Goal: Task Accomplishment & Management: Manage account settings

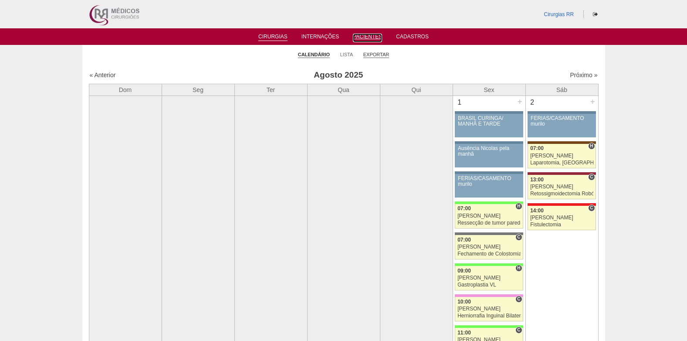
drag, startPoint x: 368, startPoint y: 36, endPoint x: 370, endPoint y: 56, distance: 19.8
click at [368, 36] on link "Pacientes" at bounding box center [367, 38] width 29 height 9
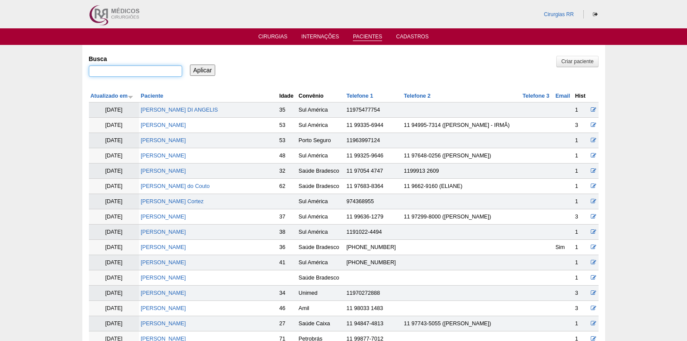
click at [173, 70] on input "Busca" at bounding box center [135, 70] width 93 height 11
paste input "FABIO MONTEIRO DE OLIVEIRA"
type input "FABIO MONTEIRO DE OLIVEIRA"
click at [195, 72] on input "Aplicar" at bounding box center [203, 69] width 26 height 11
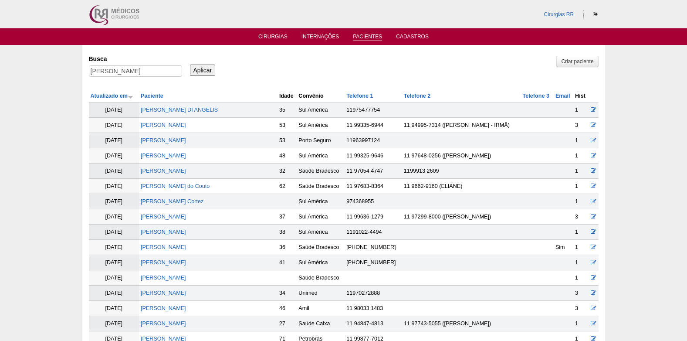
scroll to position [0, 0]
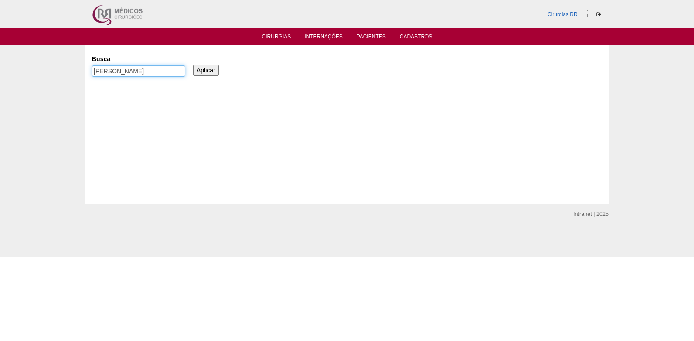
click at [148, 70] on input "[PERSON_NAME]" at bounding box center [138, 70] width 93 height 11
click at [278, 36] on link "Cirurgias" at bounding box center [276, 37] width 29 height 7
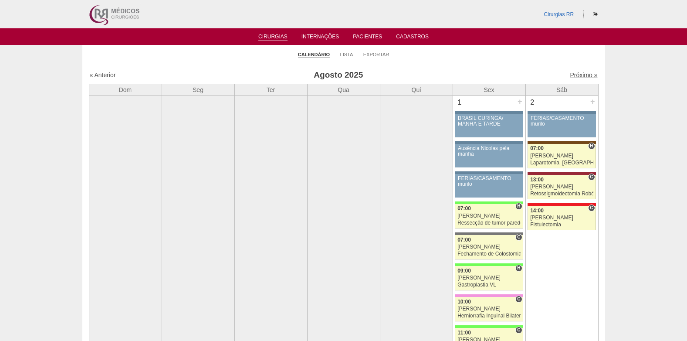
click at [576, 76] on link "Próximo »" at bounding box center [583, 74] width 27 height 7
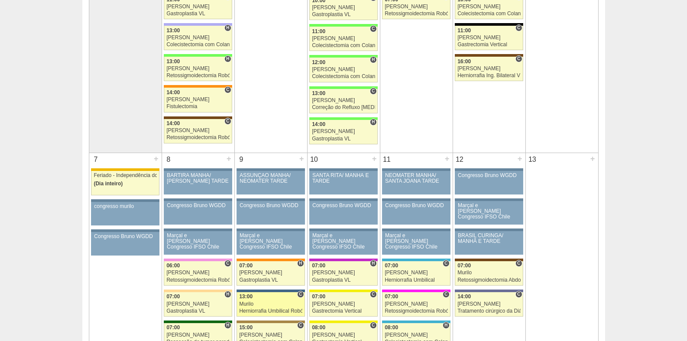
scroll to position [436, 0]
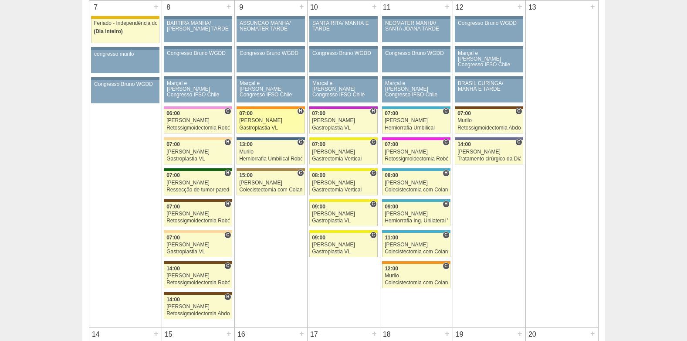
click at [283, 120] on div "Paulo Regina" at bounding box center [270, 121] width 63 height 6
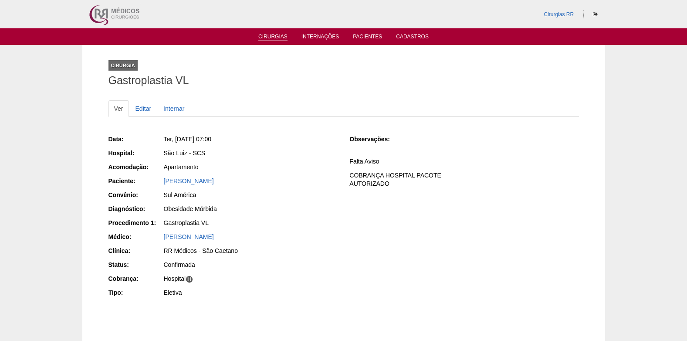
click at [267, 39] on link "Cirurgias" at bounding box center [272, 37] width 29 height 7
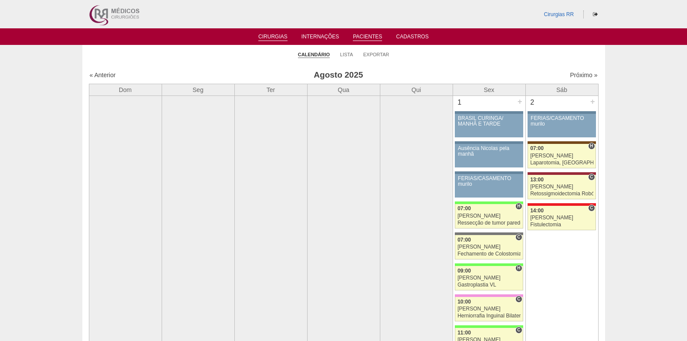
click at [367, 37] on link "Pacientes" at bounding box center [367, 37] width 29 height 7
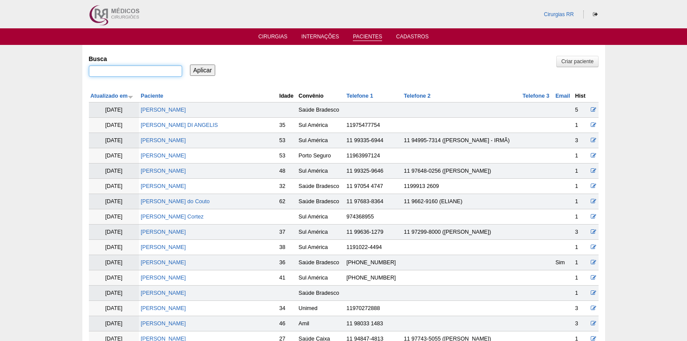
click at [120, 66] on input "Busca" at bounding box center [135, 70] width 93 height 11
type input "kelli"
click at [190, 64] on input "Aplicar" at bounding box center [203, 69] width 26 height 11
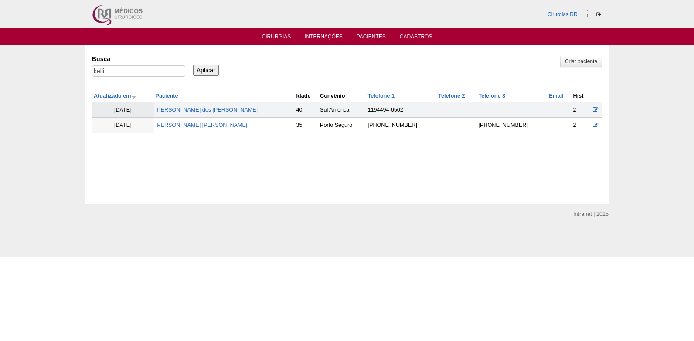
click at [274, 35] on link "Cirurgias" at bounding box center [276, 37] width 29 height 7
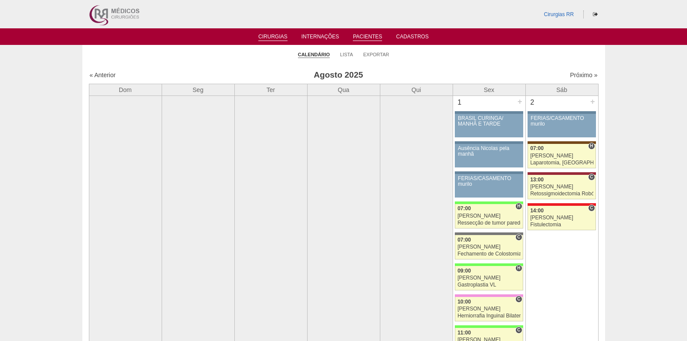
click at [369, 35] on link "Pacientes" at bounding box center [367, 37] width 29 height 7
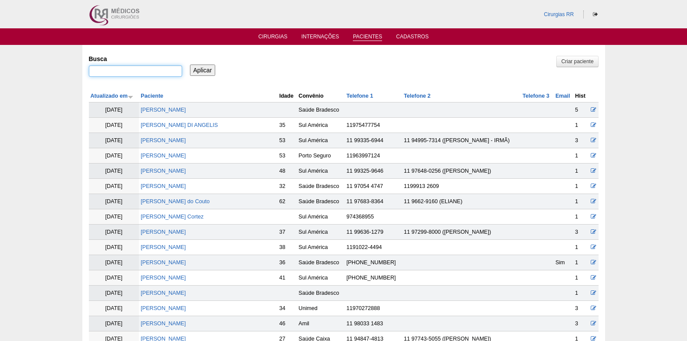
click at [167, 70] on input "Busca" at bounding box center [135, 70] width 93 height 11
paste input "MARCELA DA SILVA SOUSA COSTA"
type input "MARCELA DA SILVA SOUSA COSTA"
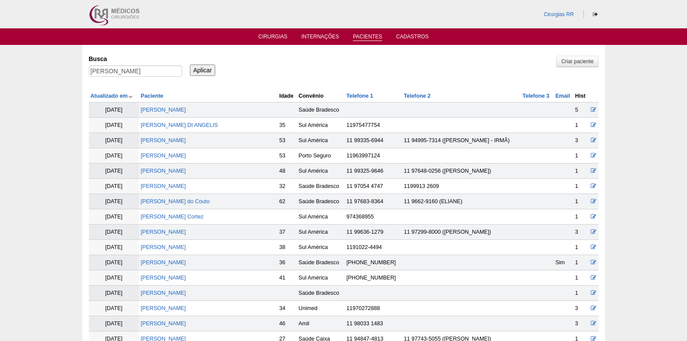
click at [194, 72] on input "Aplicar" at bounding box center [203, 69] width 26 height 11
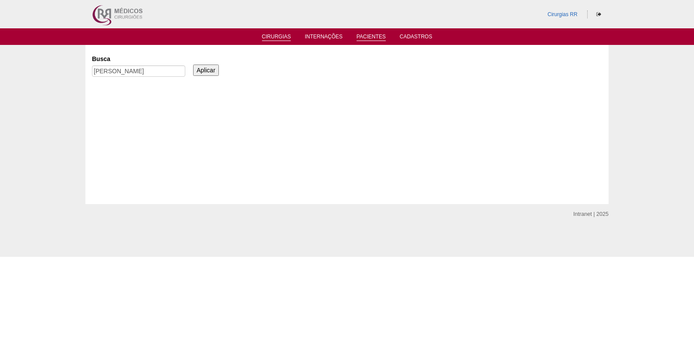
click at [271, 33] on li "Cirurgias" at bounding box center [276, 36] width 41 height 7
click at [270, 36] on link "Cirurgias" at bounding box center [276, 37] width 29 height 7
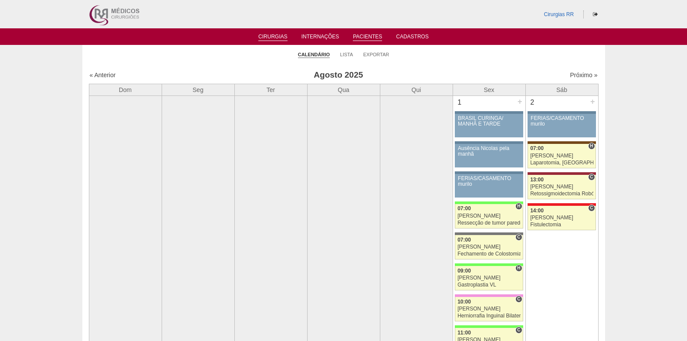
click at [366, 36] on link "Pacientes" at bounding box center [367, 37] width 29 height 7
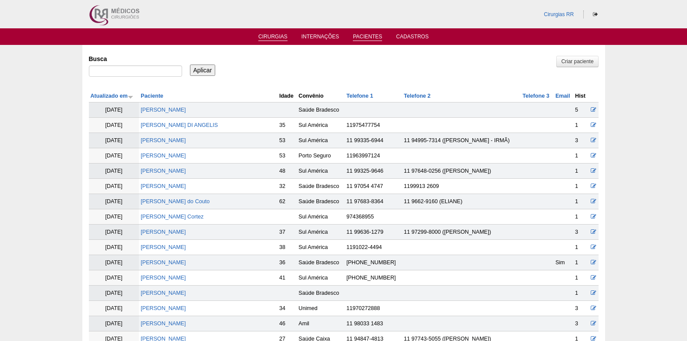
click at [271, 34] on link "Cirurgias" at bounding box center [272, 37] width 29 height 7
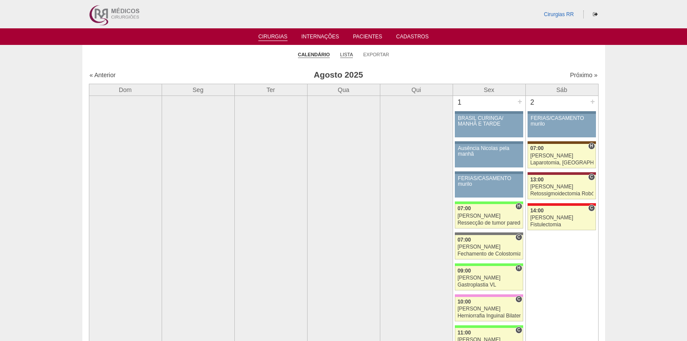
click at [348, 53] on link "Lista" at bounding box center [346, 54] width 13 height 7
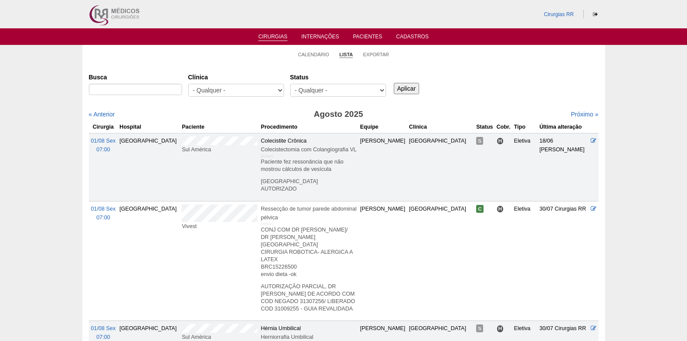
select select "resr"
click at [290, 84] on select "- Qualquer - Reservada Confirmada Suspensa Cancelada" at bounding box center [338, 90] width 96 height 13
click at [411, 86] on input "Aplicar" at bounding box center [407, 88] width 26 height 11
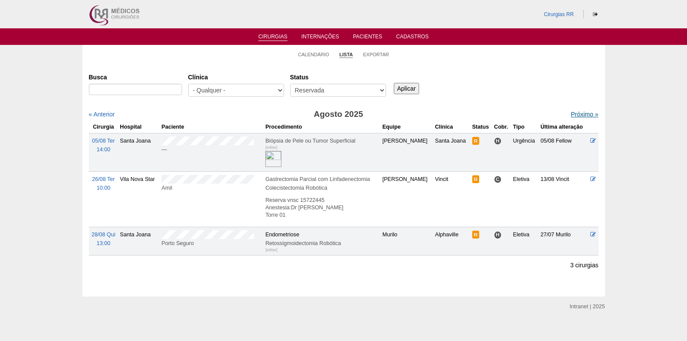
click at [580, 115] on link "Próximo »" at bounding box center [584, 114] width 27 height 7
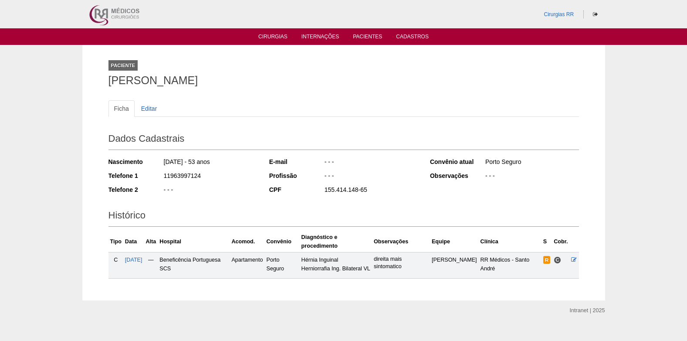
drag, startPoint x: 110, startPoint y: 80, endPoint x: 337, endPoint y: 83, distance: 227.4
click at [337, 83] on h1 "[PERSON_NAME]" at bounding box center [343, 80] width 471 height 11
copy h1 "[PERSON_NAME]"
click at [146, 107] on link "Editar" at bounding box center [148, 108] width 27 height 17
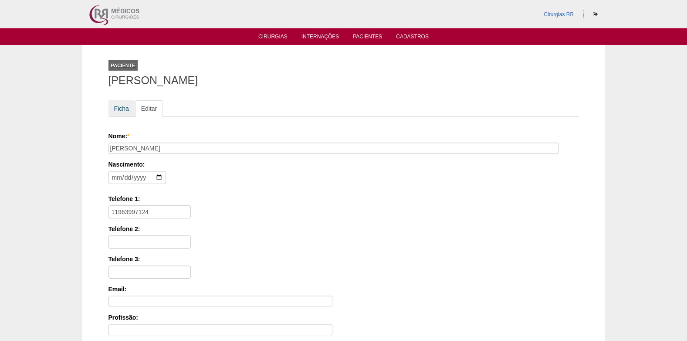
click at [124, 105] on link "Ficha" at bounding box center [121, 108] width 26 height 17
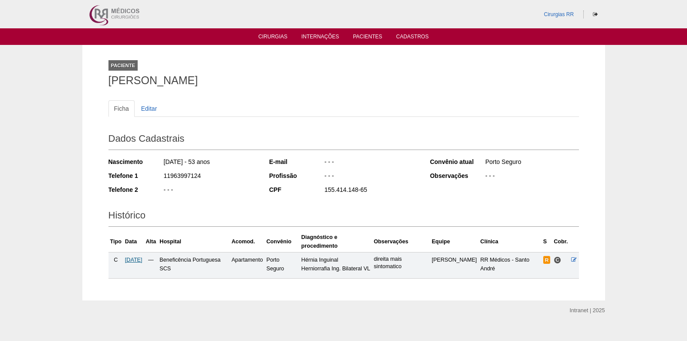
click at [135, 260] on span "[DATE]" at bounding box center [133, 260] width 17 height 6
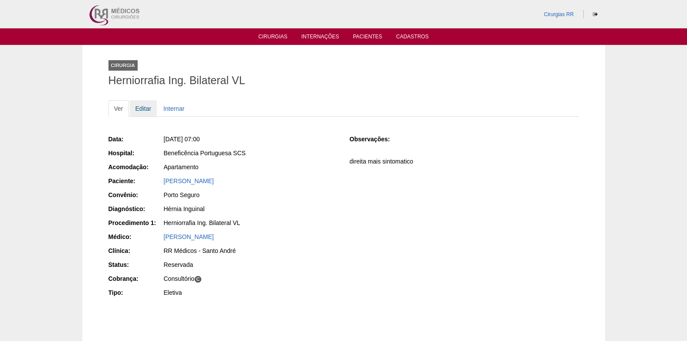
click at [143, 105] on link "Editar" at bounding box center [143, 108] width 27 height 17
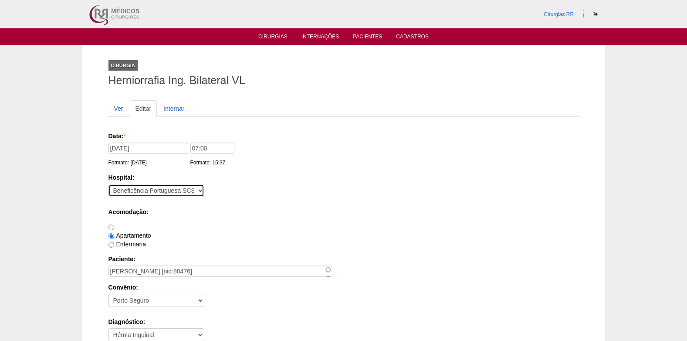
click at [155, 190] on select "- Nenhum - 9 de Julho Albert Einstein Alvorada América Assunção Bartira Benefic…" at bounding box center [156, 190] width 96 height 13
select select "67"
click at [108, 184] on select "- Nenhum - 9 de Julho Albert Einstein Alvorada América Assunção Bartira Benefic…" at bounding box center [156, 190] width 96 height 13
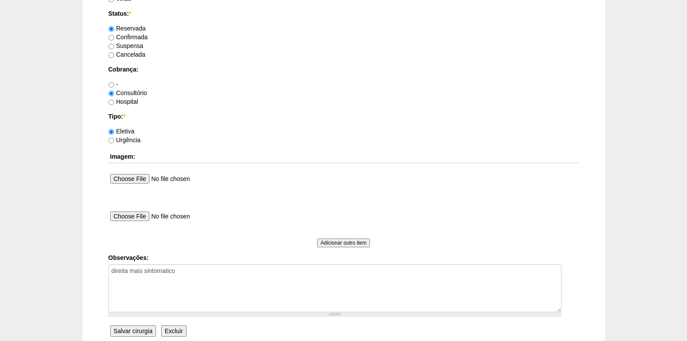
scroll to position [782, 0]
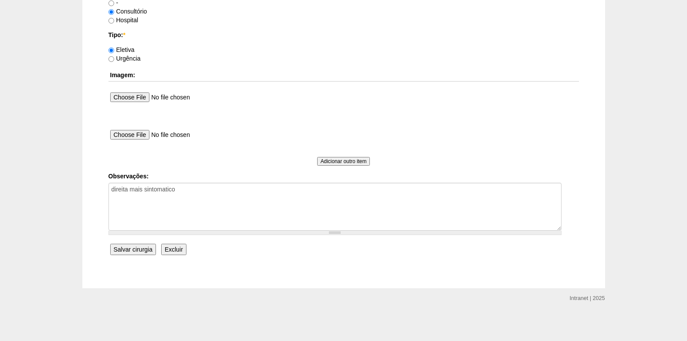
click at [129, 251] on input "Salvar cirurgia" at bounding box center [133, 249] width 46 height 11
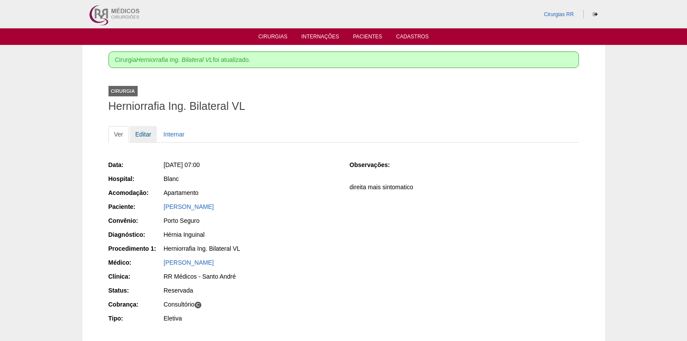
click at [135, 134] on link "Editar" at bounding box center [143, 134] width 27 height 17
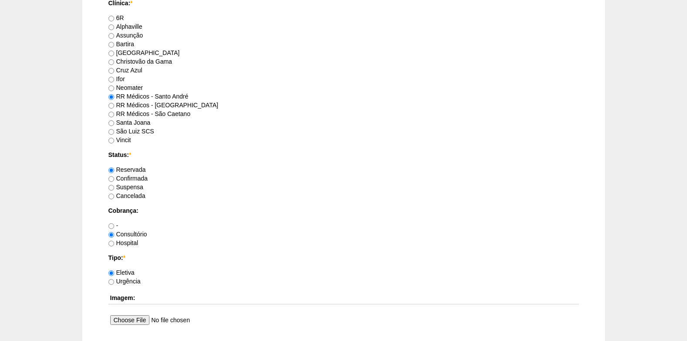
scroll to position [566, 0]
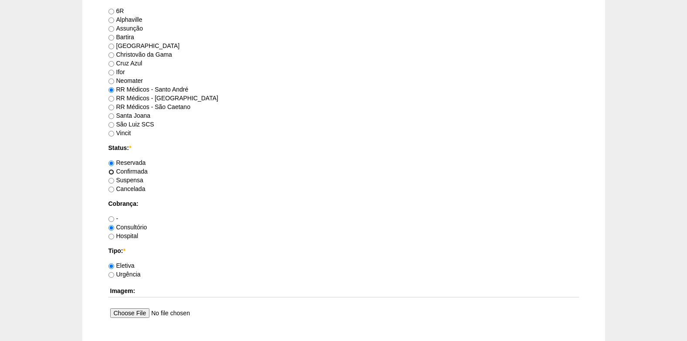
click at [111, 172] on input "Confirmada" at bounding box center [111, 172] width 6 height 6
radio input "true"
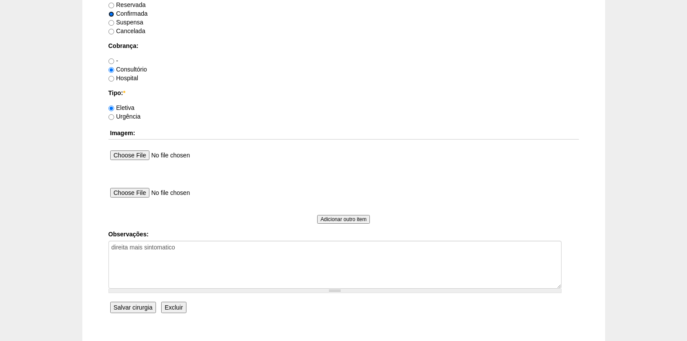
scroll to position [741, 0]
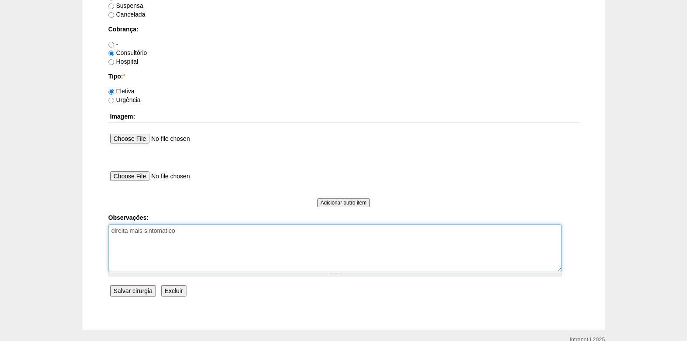
click at [181, 238] on textarea "direita mais sintomatico" at bounding box center [334, 248] width 453 height 48
type textarea "direita mais sintomatico COBRANÇA CONSULTÓRIO"
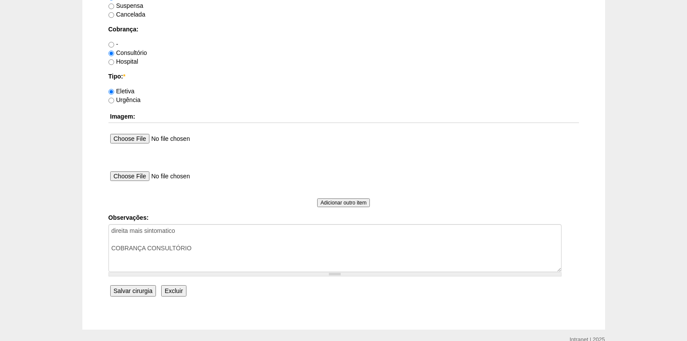
click at [127, 289] on input "Salvar cirurgia" at bounding box center [133, 290] width 46 height 11
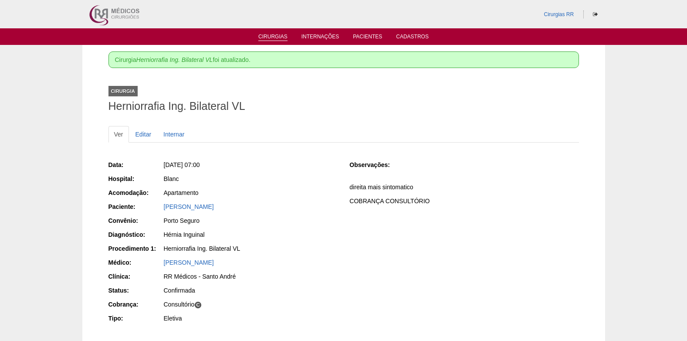
click at [269, 34] on link "Cirurgias" at bounding box center [272, 37] width 29 height 7
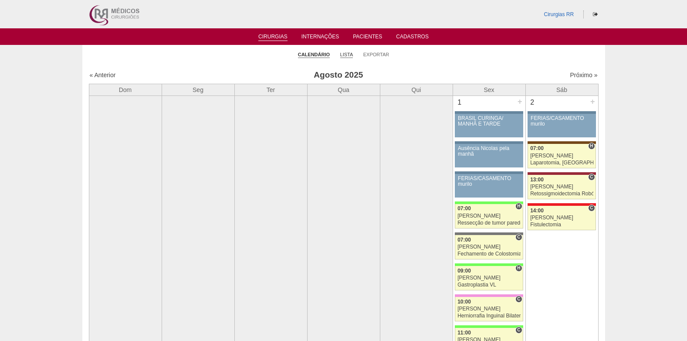
click at [342, 55] on link "Lista" at bounding box center [346, 54] width 13 height 7
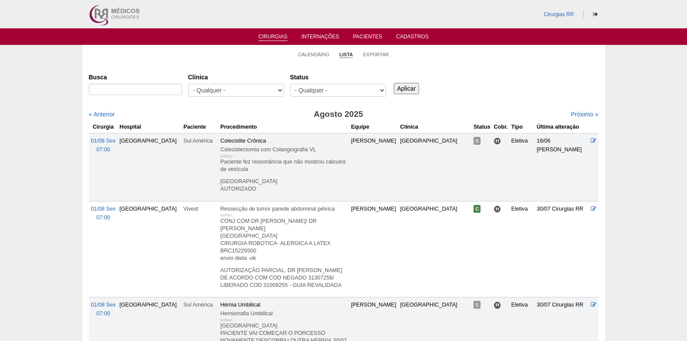
click at [311, 91] on select "- Qualquer - Reservada Confirmada Suspensa Cancelada" at bounding box center [338, 90] width 96 height 13
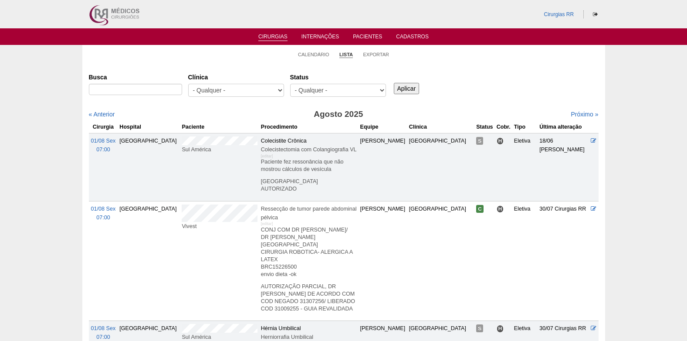
select select "resr"
click at [290, 84] on select "- Qualquer - Reservada Confirmada Suspensa Cancelada" at bounding box center [338, 90] width 96 height 13
click at [405, 90] on input "Aplicar" at bounding box center [407, 88] width 26 height 11
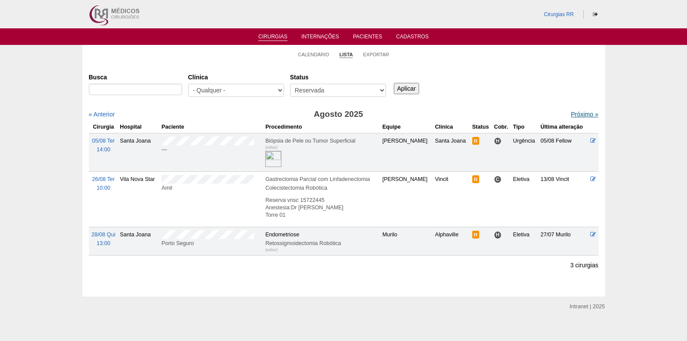
click at [579, 115] on link "Próximo »" at bounding box center [584, 114] width 27 height 7
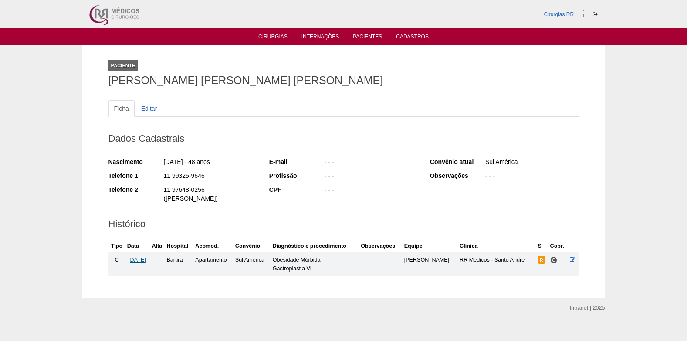
click at [146, 257] on span "08/09/2025" at bounding box center [137, 260] width 17 height 6
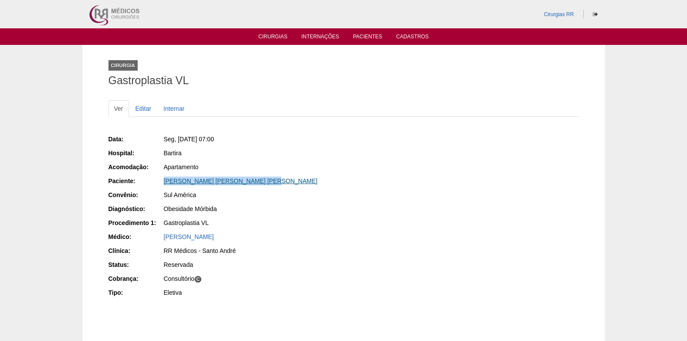
drag, startPoint x: 280, startPoint y: 179, endPoint x: 165, endPoint y: 182, distance: 115.0
click at [165, 182] on div "[PERSON_NAME] [PERSON_NAME] [PERSON_NAME]" at bounding box center [251, 180] width 174 height 9
copy link "[PERSON_NAME] [PERSON_NAME] [PERSON_NAME]"
click at [145, 108] on link "Editar" at bounding box center [143, 108] width 27 height 17
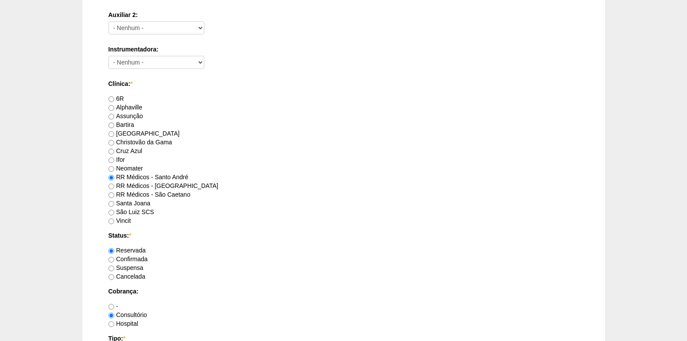
scroll to position [479, 0]
click at [112, 260] on input "Confirmada" at bounding box center [111, 259] width 6 height 6
radio input "true"
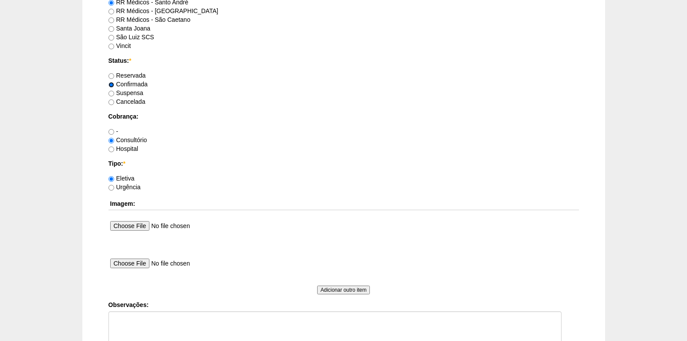
scroll to position [741, 0]
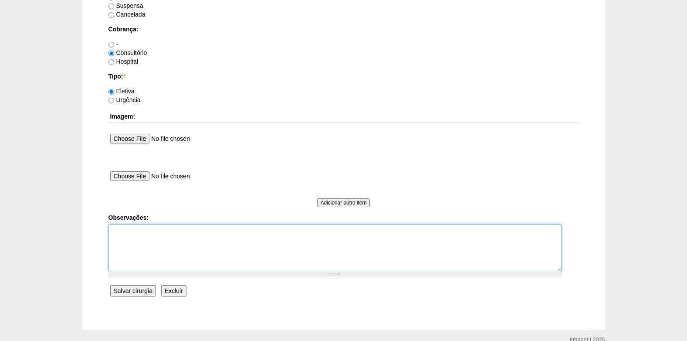
click at [178, 251] on textarea "Observações:" at bounding box center [334, 248] width 453 height 48
type textarea "c"
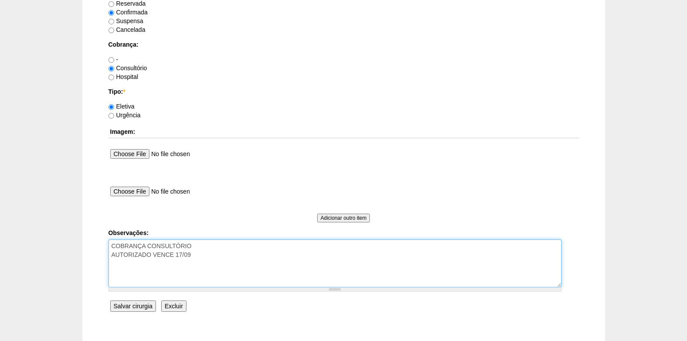
scroll to position [782, 0]
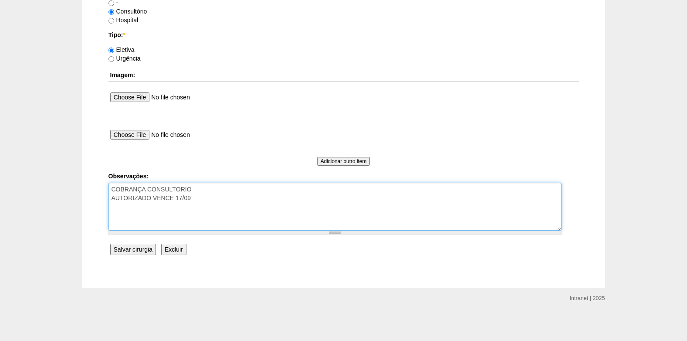
type textarea "COBRANÇA CONSULTÓRIO AUTORIZADO VENCE 17/09"
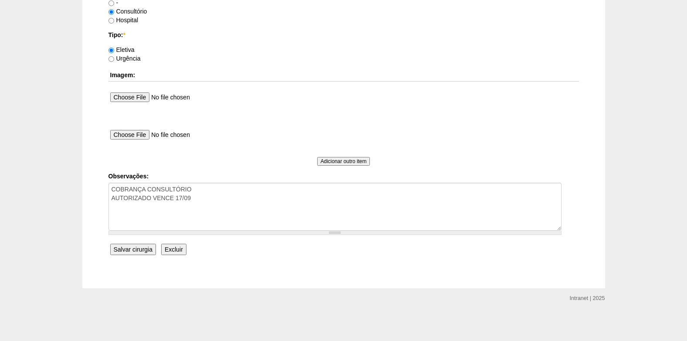
click at [125, 251] on input "Salvar cirurgia" at bounding box center [133, 249] width 46 height 11
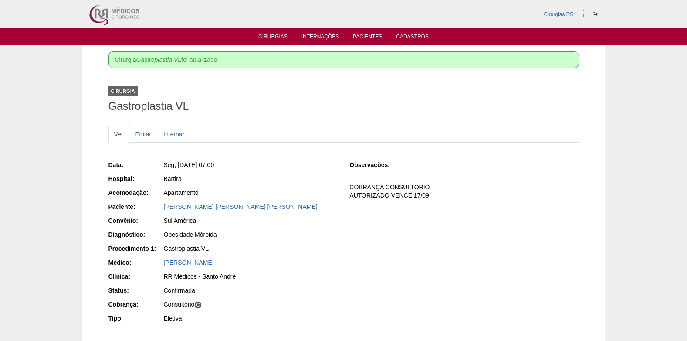
click at [269, 37] on link "Cirurgias" at bounding box center [272, 37] width 29 height 7
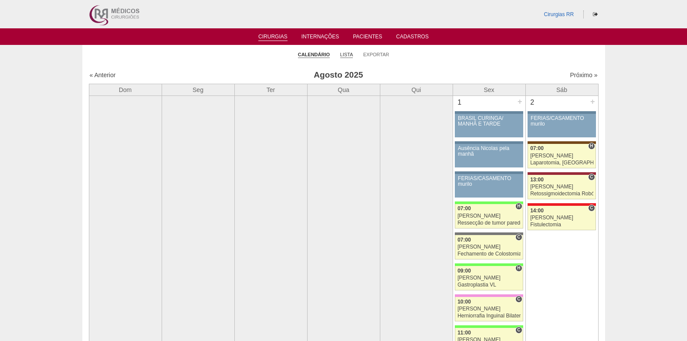
click at [349, 52] on link "Lista" at bounding box center [346, 54] width 13 height 7
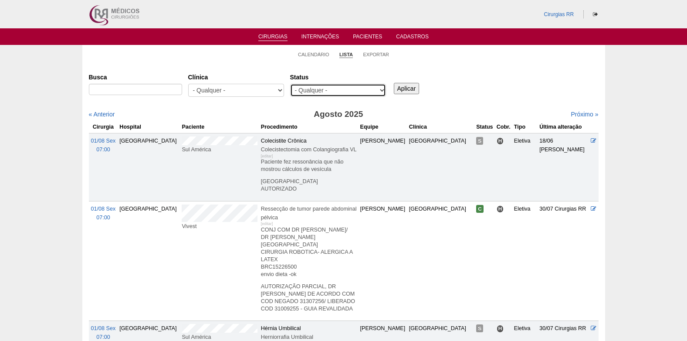
click at [343, 85] on select "- Qualquer - Reservada Confirmada Suspensa Cancelada" at bounding box center [338, 90] width 96 height 13
select select "resr"
click at [290, 84] on select "- Qualquer - Reservada Confirmada Suspensa Cancelada" at bounding box center [338, 90] width 96 height 13
click at [410, 91] on input "Aplicar" at bounding box center [407, 88] width 26 height 11
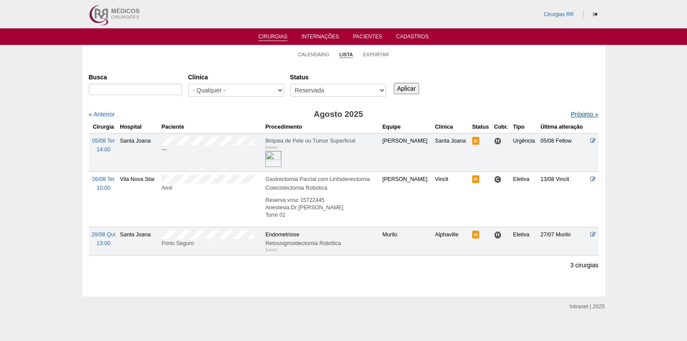
click at [579, 114] on link "Próximo »" at bounding box center [584, 114] width 27 height 7
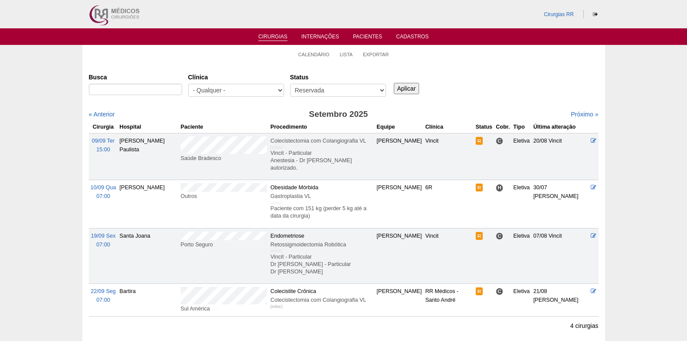
scroll to position [44, 0]
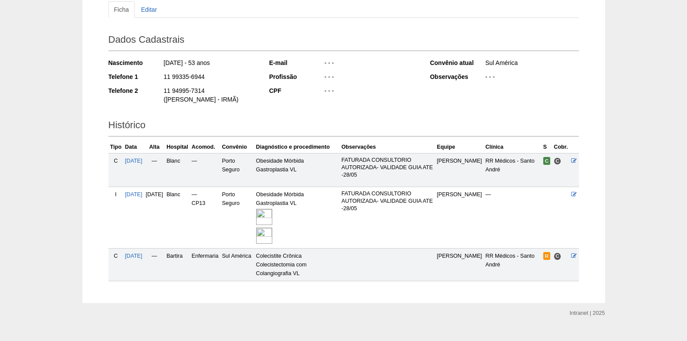
scroll to position [105, 0]
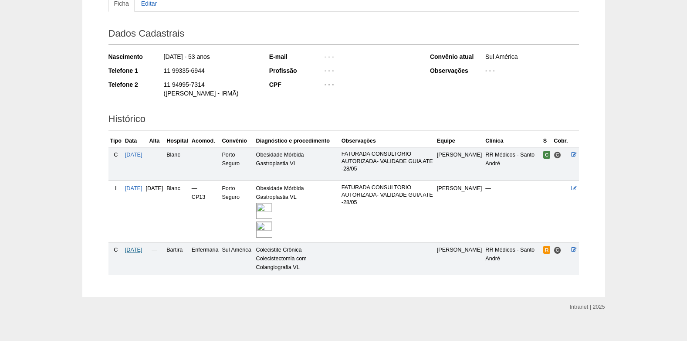
click at [132, 247] on span "22/09/2025" at bounding box center [133, 250] width 17 height 6
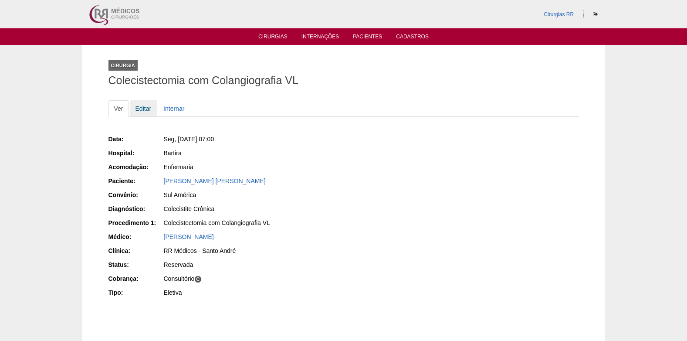
click at [142, 108] on link "Editar" at bounding box center [143, 108] width 27 height 17
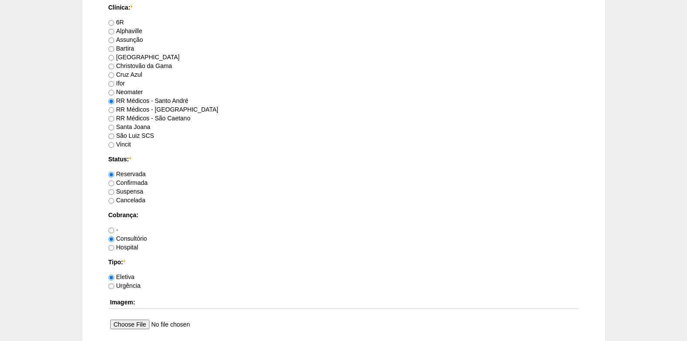
scroll to position [566, 0]
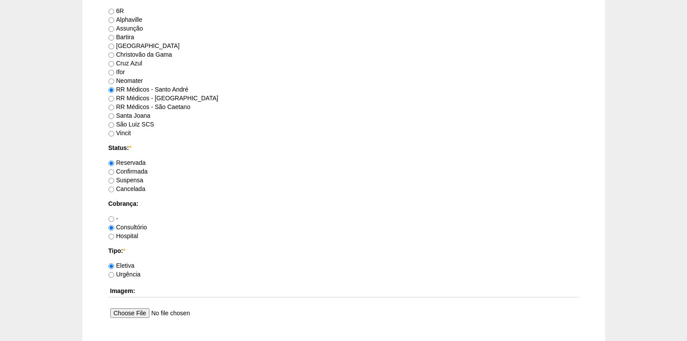
click at [115, 172] on label "Confirmada" at bounding box center [127, 171] width 39 height 7
click at [114, 172] on input "Confirmada" at bounding box center [111, 172] width 6 height 6
radio input "true"
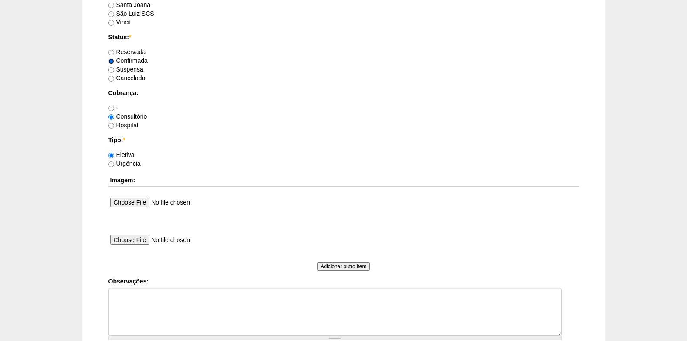
scroll to position [697, 0]
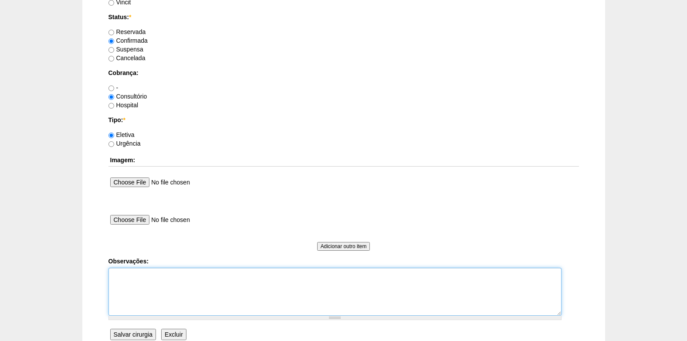
click at [168, 282] on textarea "Observações:" at bounding box center [334, 291] width 453 height 48
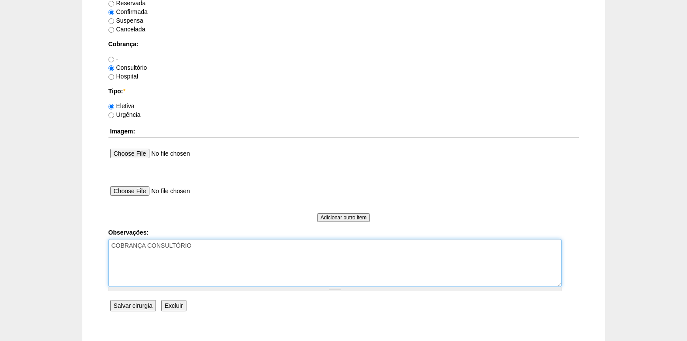
scroll to position [741, 0]
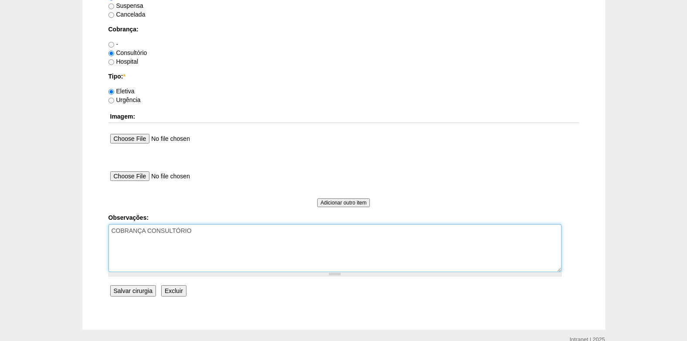
type textarea "COBRANÇA CONSULTÓRIO"
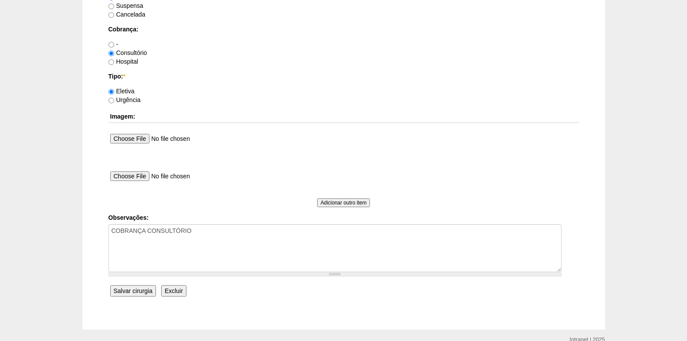
click at [121, 287] on input "Salvar cirurgia" at bounding box center [133, 290] width 46 height 11
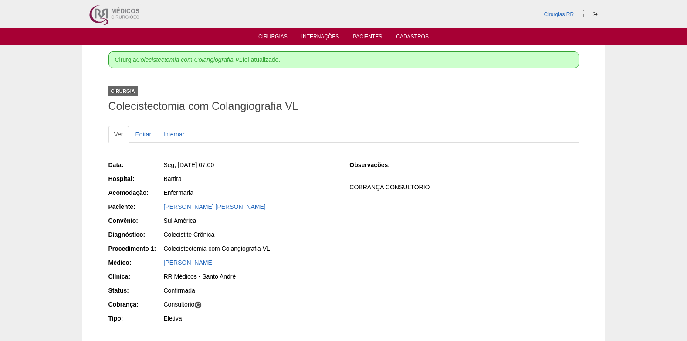
click at [274, 37] on link "Cirurgias" at bounding box center [272, 37] width 29 height 7
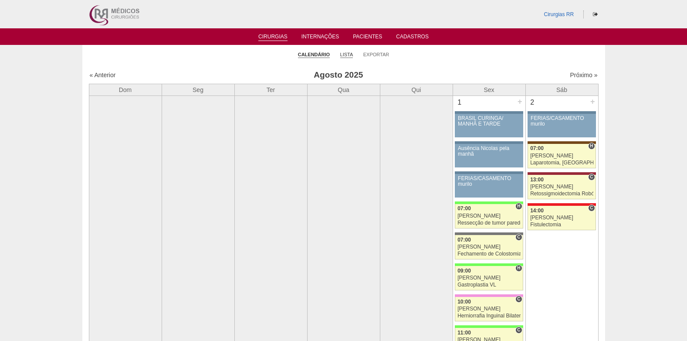
click at [349, 55] on link "Lista" at bounding box center [346, 54] width 13 height 7
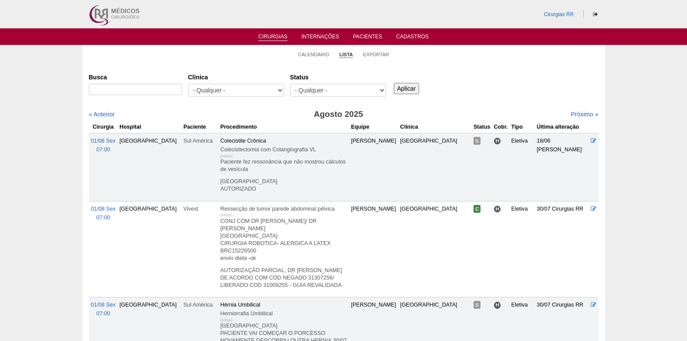
click at [363, 90] on select "- Qualquer - Reservada Confirmada Suspensa Cancelada" at bounding box center [338, 90] width 96 height 13
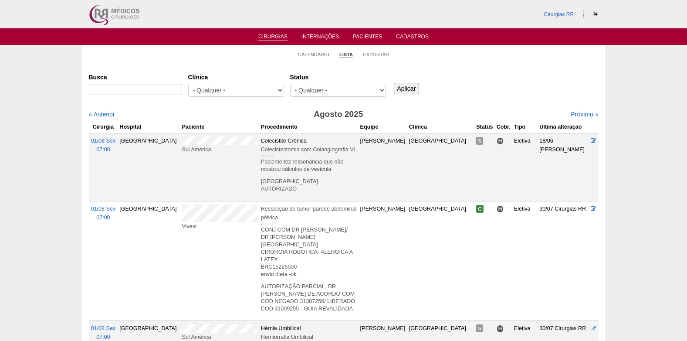
select select "conf"
click at [290, 84] on select "- Qualquer - Reservada Confirmada Suspensa Cancelada" at bounding box center [338, 90] width 96 height 13
click at [401, 83] on input "Aplicar" at bounding box center [407, 88] width 26 height 11
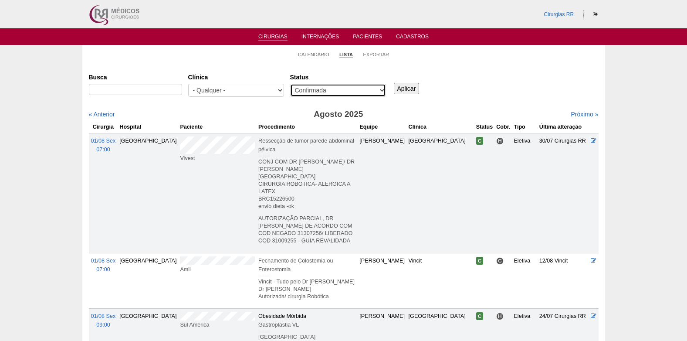
click at [364, 88] on select "- Qualquer - Reservada Confirmada Suspensa Cancelada" at bounding box center [338, 90] width 96 height 13
select select "resr"
click at [290, 84] on select "- Qualquer - Reservada Confirmada Suspensa Cancelada" at bounding box center [338, 90] width 96 height 13
click at [410, 89] on input "Aplicar" at bounding box center [407, 88] width 26 height 11
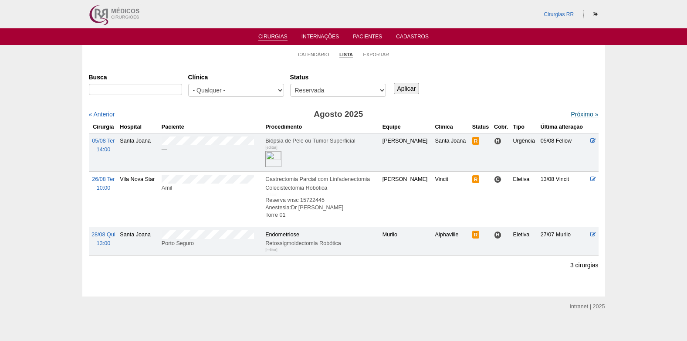
click at [573, 113] on link "Próximo »" at bounding box center [584, 114] width 27 height 7
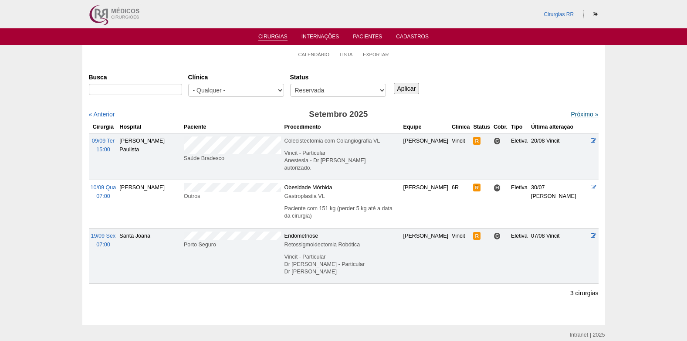
click at [571, 115] on link "Próximo »" at bounding box center [584, 114] width 27 height 7
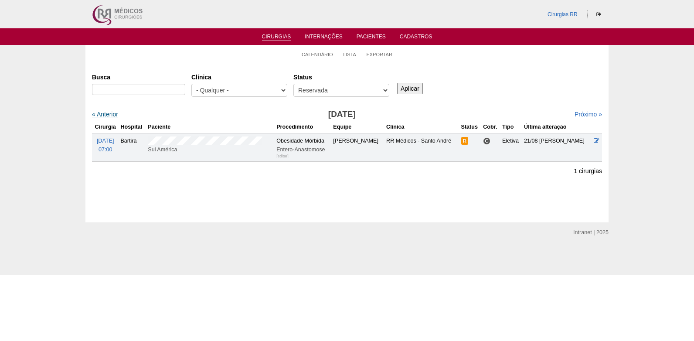
click at [108, 116] on link "« Anterior" at bounding box center [105, 114] width 26 height 7
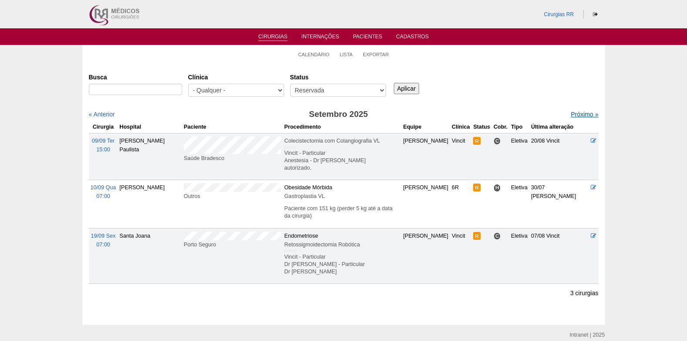
click at [572, 112] on link "Próximo »" at bounding box center [584, 114] width 27 height 7
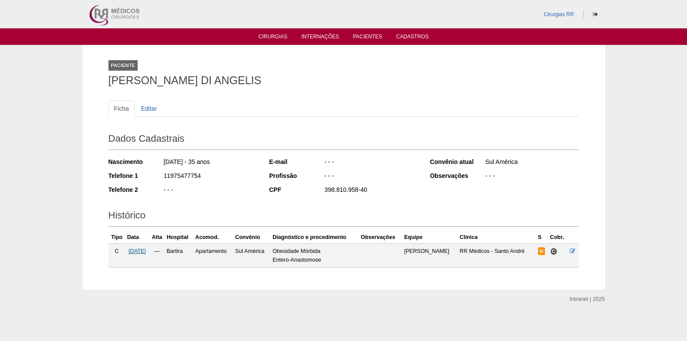
click at [142, 251] on span "06/10/2025" at bounding box center [137, 251] width 17 height 6
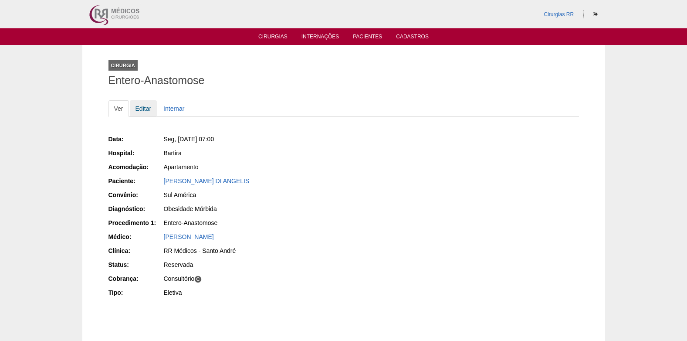
click at [143, 108] on link "Editar" at bounding box center [143, 108] width 27 height 17
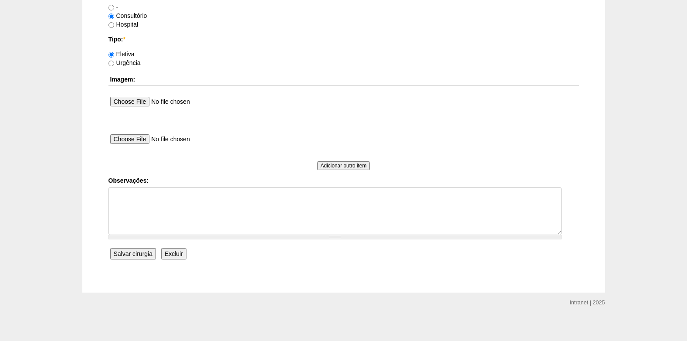
scroll to position [782, 0]
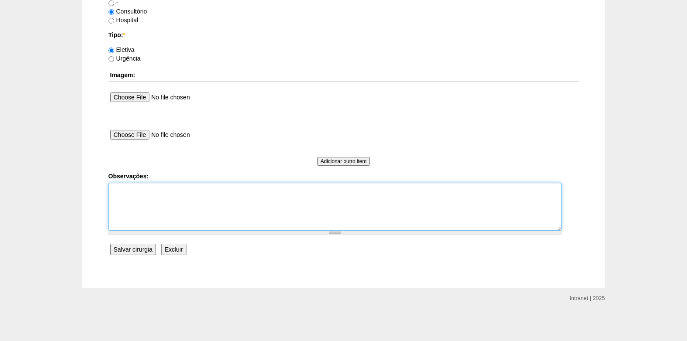
click at [163, 224] on textarea "Observações:" at bounding box center [334, 207] width 453 height 48
type textarea "c"
type textarea "COBRANÇA CONSULTÓRIO AUTORIZADO VENCE 04/09 REVALIDAR"
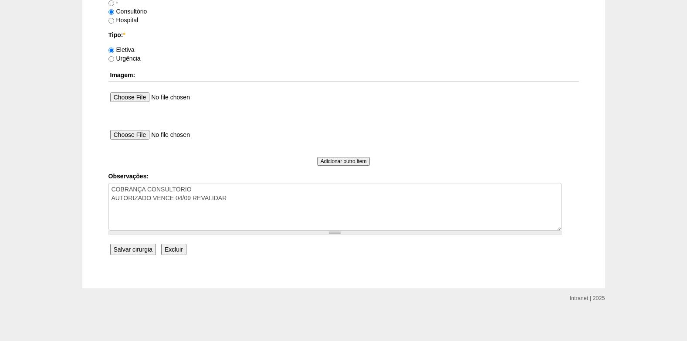
click at [132, 250] on input "Salvar cirurgia" at bounding box center [133, 249] width 46 height 11
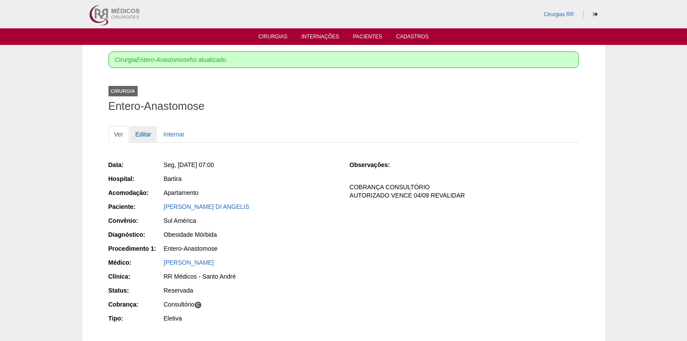
click at [139, 133] on link "Editar" at bounding box center [143, 134] width 27 height 17
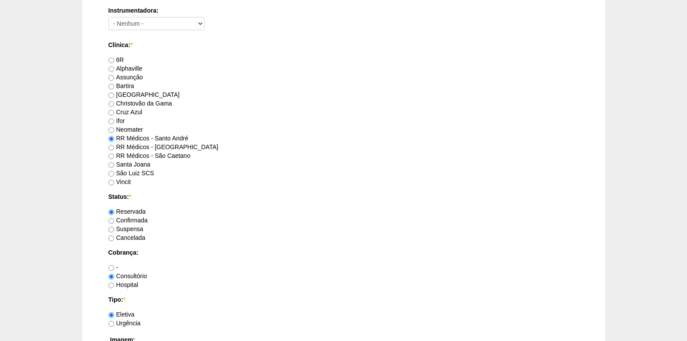
scroll to position [566, 0]
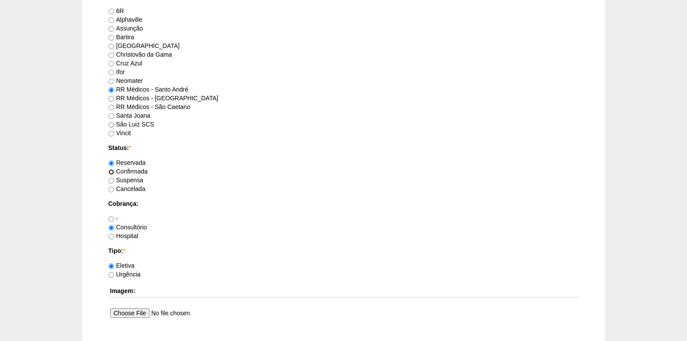
click at [112, 172] on input "Confirmada" at bounding box center [111, 172] width 6 height 6
radio input "true"
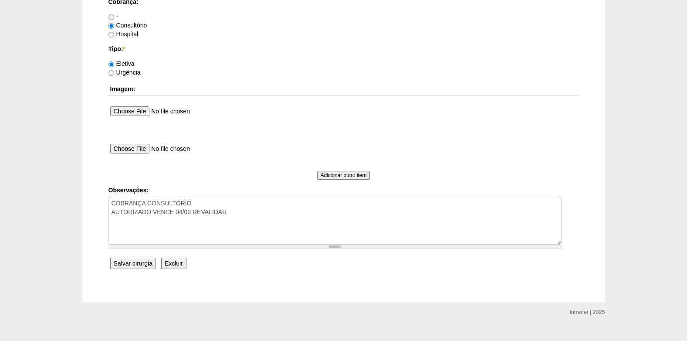
scroll to position [782, 0]
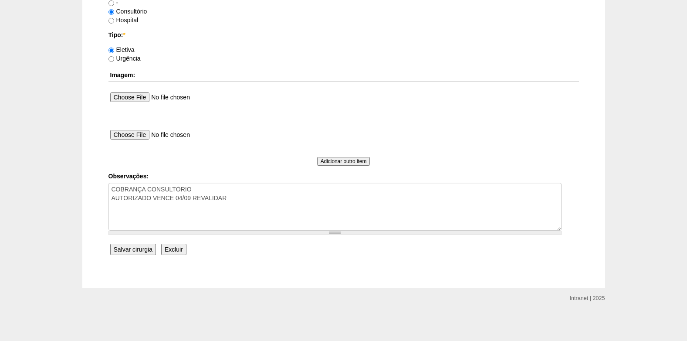
click at [136, 254] on input "Salvar cirurgia" at bounding box center [133, 249] width 46 height 11
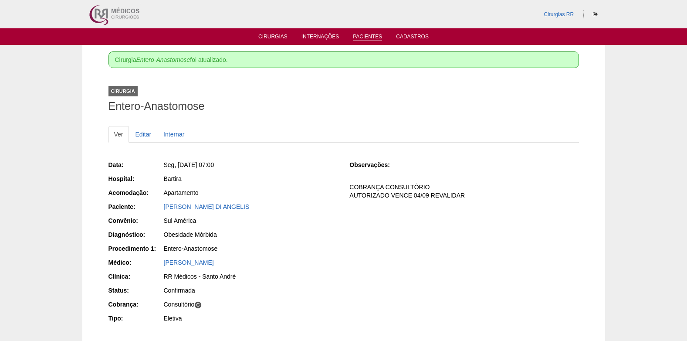
click at [372, 37] on link "Pacientes" at bounding box center [367, 37] width 29 height 7
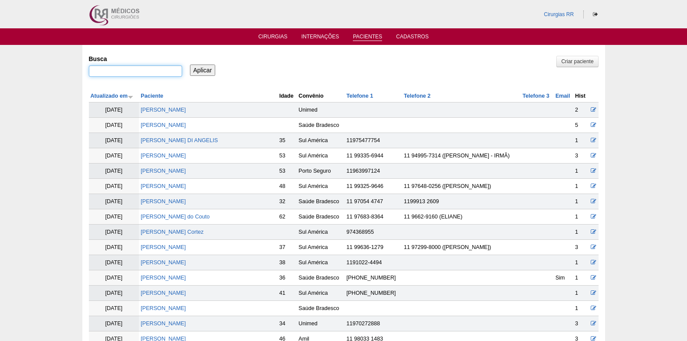
click at [162, 70] on input "Busca" at bounding box center [135, 70] width 93 height 11
paste input "CLAUDIO PEREIRA SANTOS"
type input "CLAUDIO PEREIRA SANTOS"
click at [213, 69] on input "Aplicar" at bounding box center [203, 69] width 26 height 11
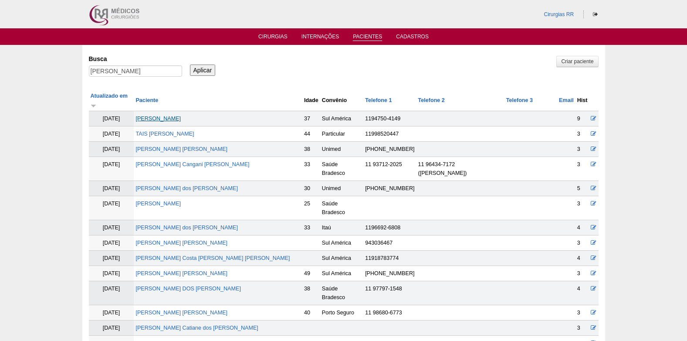
click at [163, 115] on link "[PERSON_NAME]" at bounding box center [157, 118] width 45 height 6
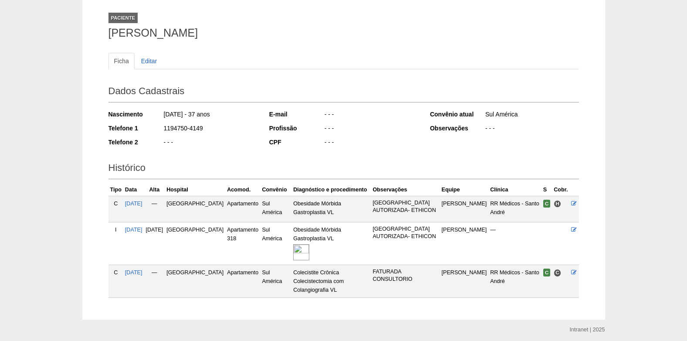
scroll to position [79, 0]
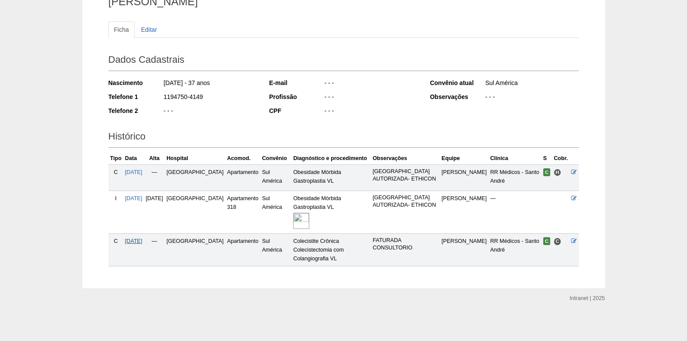
click at [142, 243] on span "[DATE]" at bounding box center [133, 241] width 17 height 6
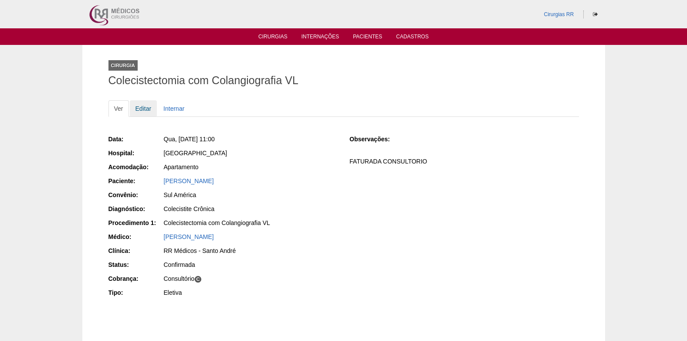
click at [142, 108] on link "Editar" at bounding box center [143, 108] width 27 height 17
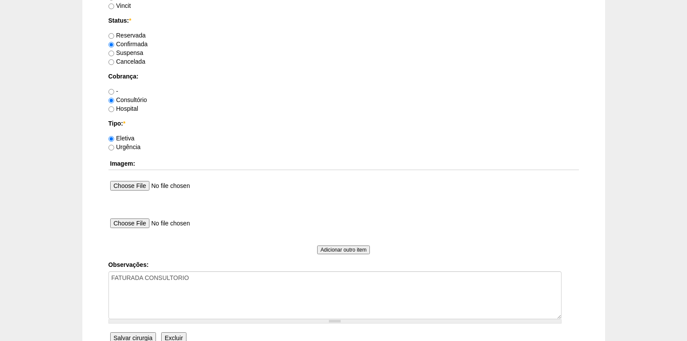
scroll to position [697, 0]
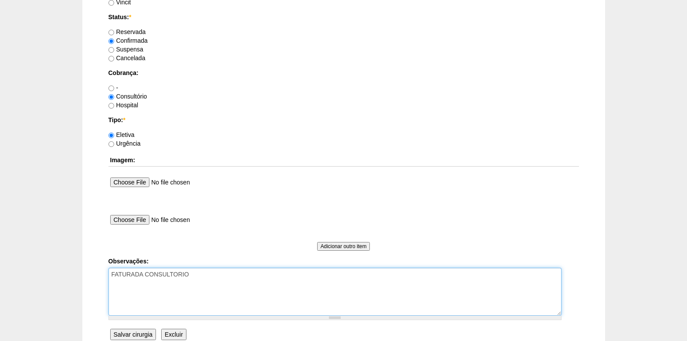
click at [202, 280] on textarea "FATURADA CONSULTORIO" at bounding box center [334, 291] width 453 height 48
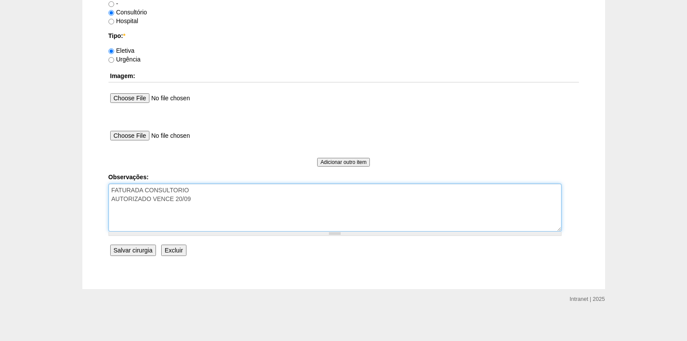
scroll to position [782, 0]
type textarea "FATURADA CONSULTORIO AUTORIZADO VENCE 20/09"
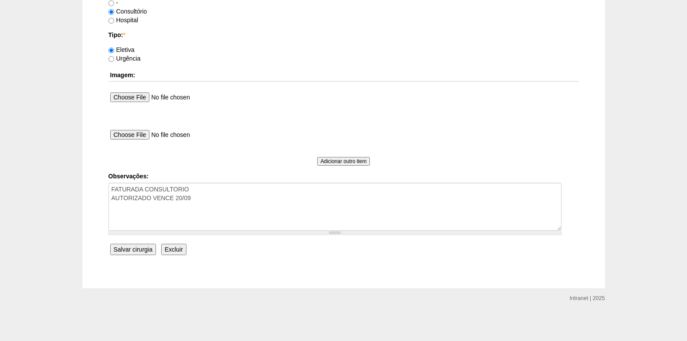
click at [131, 249] on input "Salvar cirurgia" at bounding box center [133, 249] width 46 height 11
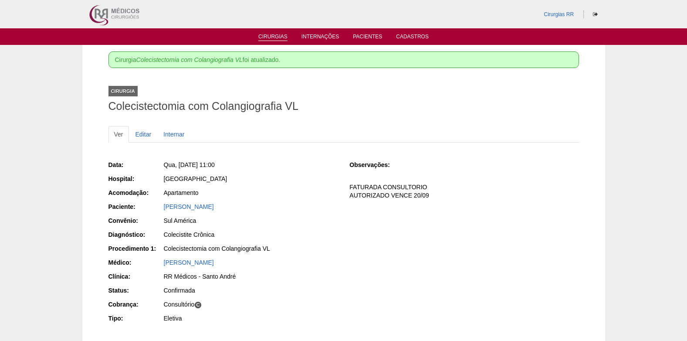
click at [266, 38] on link "Cirurgias" at bounding box center [272, 37] width 29 height 7
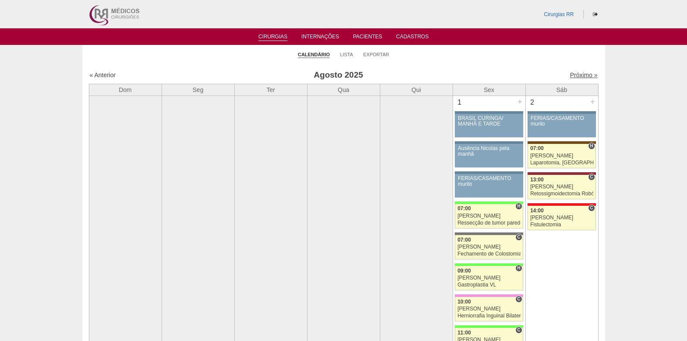
click at [576, 75] on link "Próximo »" at bounding box center [583, 74] width 27 height 7
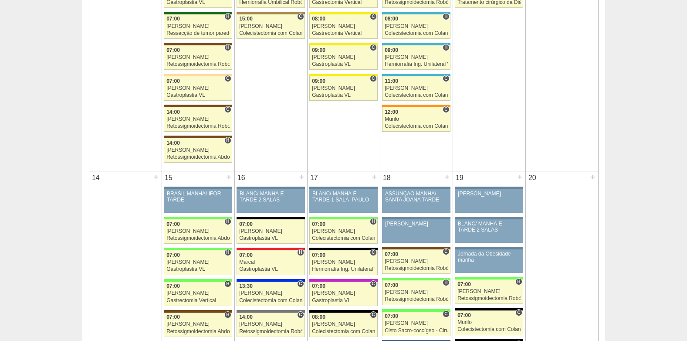
scroll to position [653, 0]
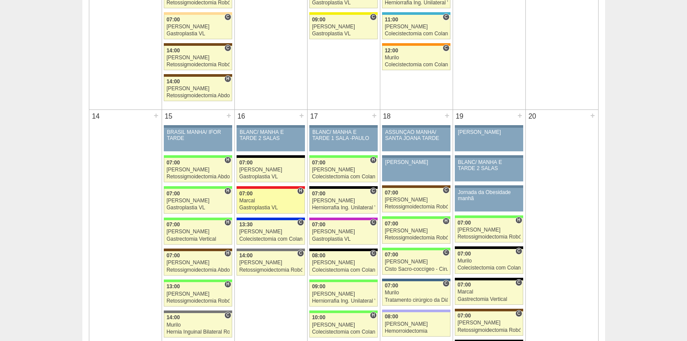
click at [257, 201] on div "Marcal" at bounding box center [270, 201] width 63 height 6
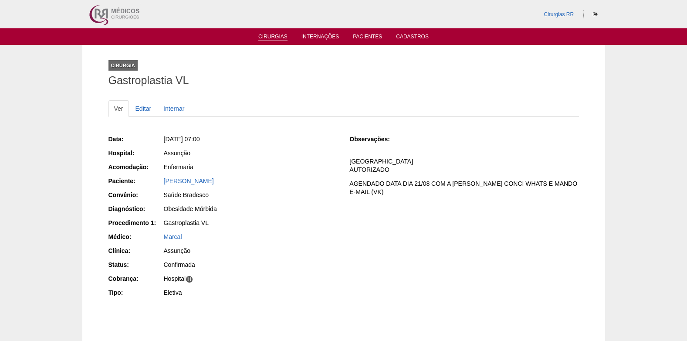
click at [273, 35] on link "Cirurgias" at bounding box center [272, 37] width 29 height 7
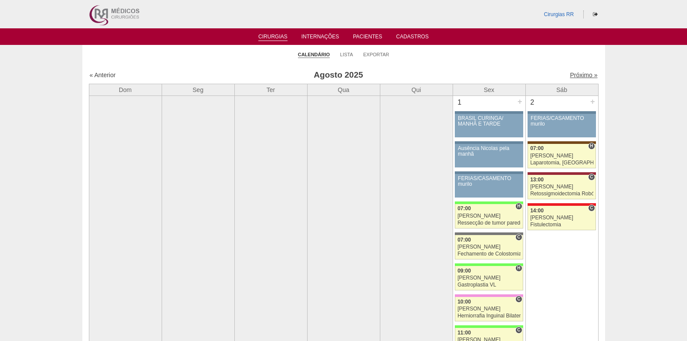
click at [570, 74] on link "Próximo »" at bounding box center [583, 74] width 27 height 7
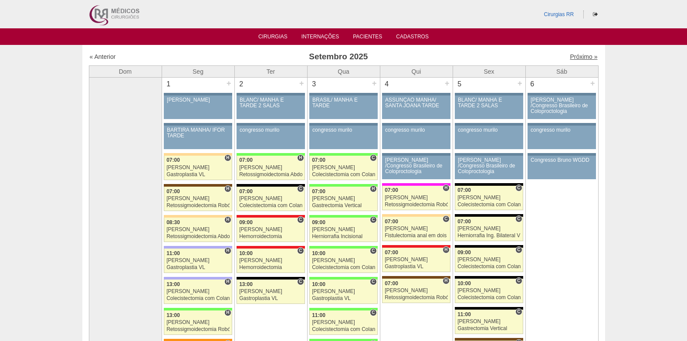
click at [578, 57] on link "Próximo »" at bounding box center [583, 56] width 27 height 7
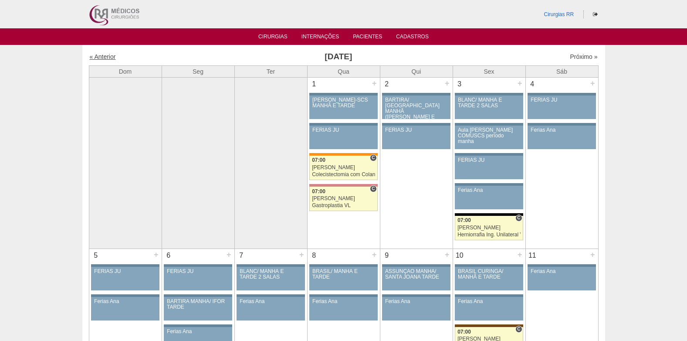
click at [102, 58] on link "« Anterior" at bounding box center [103, 56] width 26 height 7
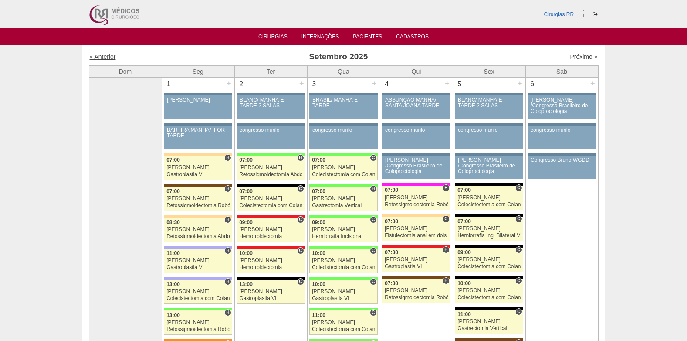
click at [107, 58] on link "« Anterior" at bounding box center [103, 56] width 26 height 7
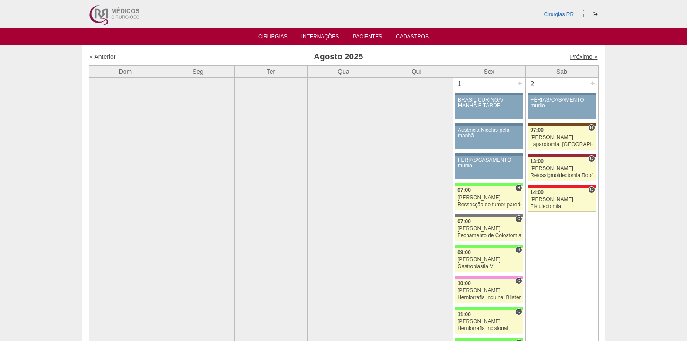
click at [576, 56] on link "Próximo »" at bounding box center [583, 56] width 27 height 7
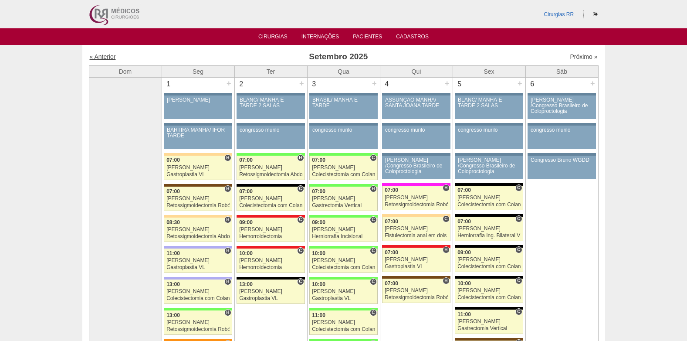
click at [106, 58] on link "« Anterior" at bounding box center [103, 56] width 26 height 7
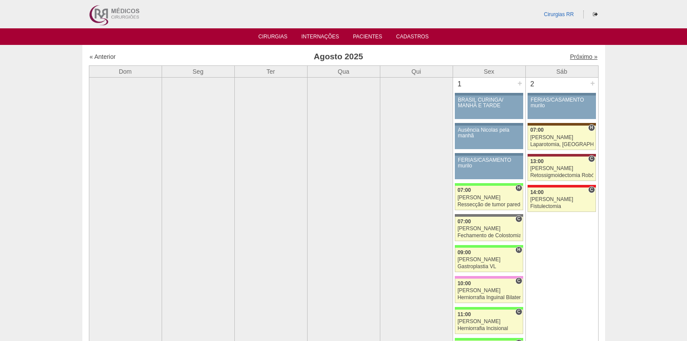
click at [578, 56] on link "Próximo »" at bounding box center [583, 56] width 27 height 7
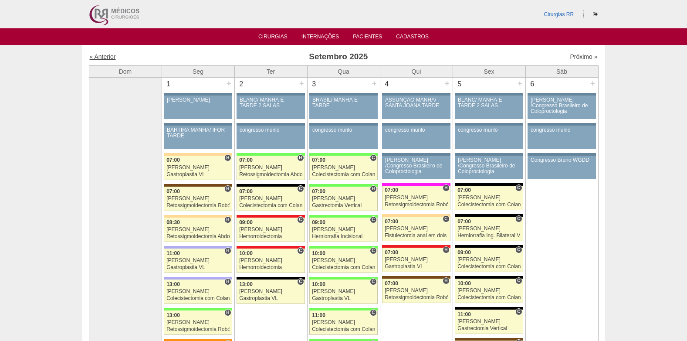
click at [106, 56] on link "« Anterior" at bounding box center [103, 56] width 26 height 7
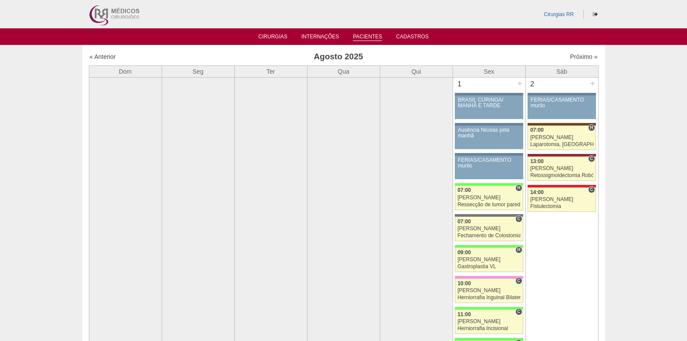
click at [365, 35] on link "Pacientes" at bounding box center [367, 37] width 29 height 7
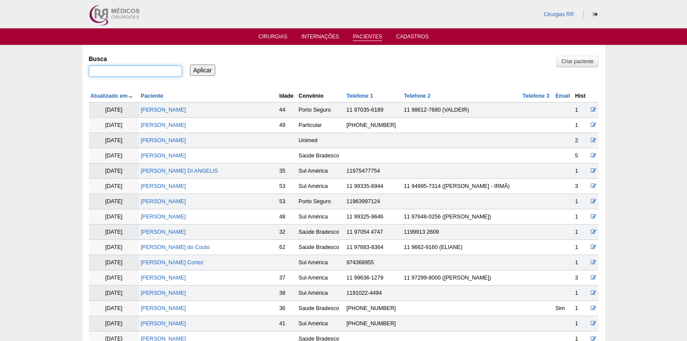
click at [156, 69] on input "Busca" at bounding box center [135, 70] width 93 height 11
type input "leonara"
click at [206, 71] on input "Aplicar" at bounding box center [203, 69] width 26 height 11
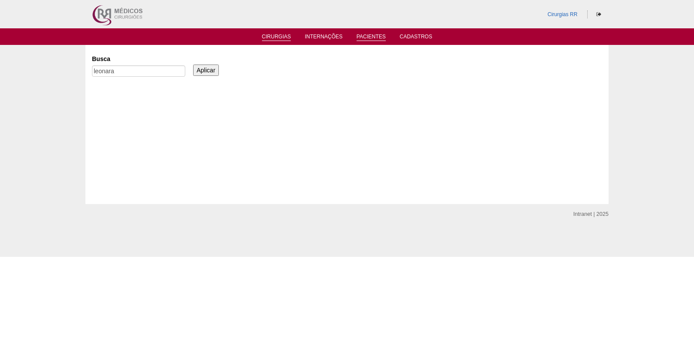
click at [272, 39] on link "Cirurgias" at bounding box center [276, 37] width 29 height 7
